Goal: Book appointment/travel/reservation

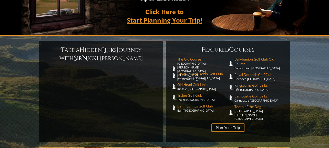
scroll to position [102, 0]
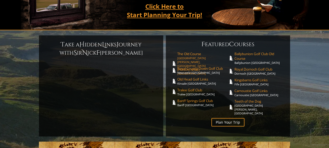
click at [193, 52] on span "The Old Course" at bounding box center [202, 54] width 51 height 5
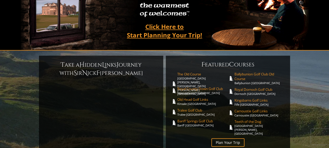
scroll to position [0, 0]
